Goal: Find specific page/section: Find specific page/section

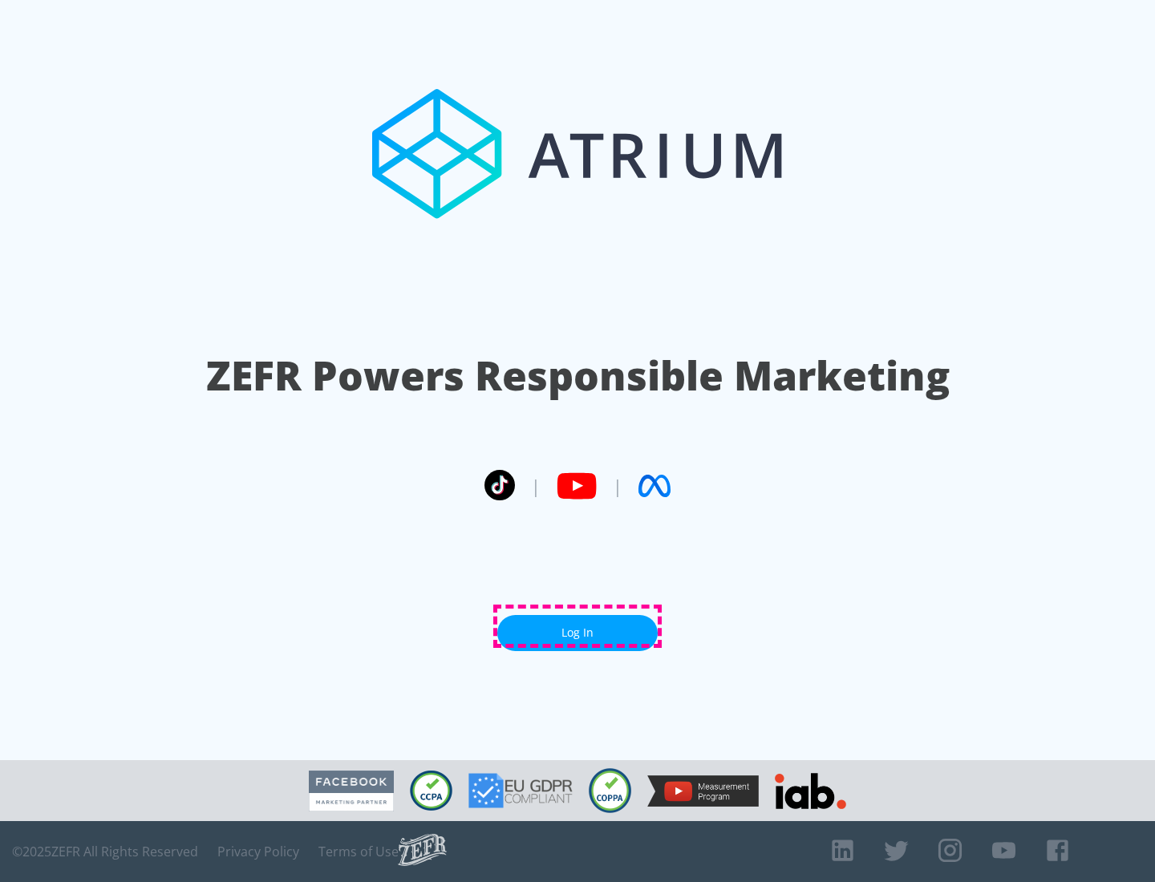
click at [577, 626] on link "Log In" at bounding box center [577, 633] width 160 height 36
